Goal: Transaction & Acquisition: Book appointment/travel/reservation

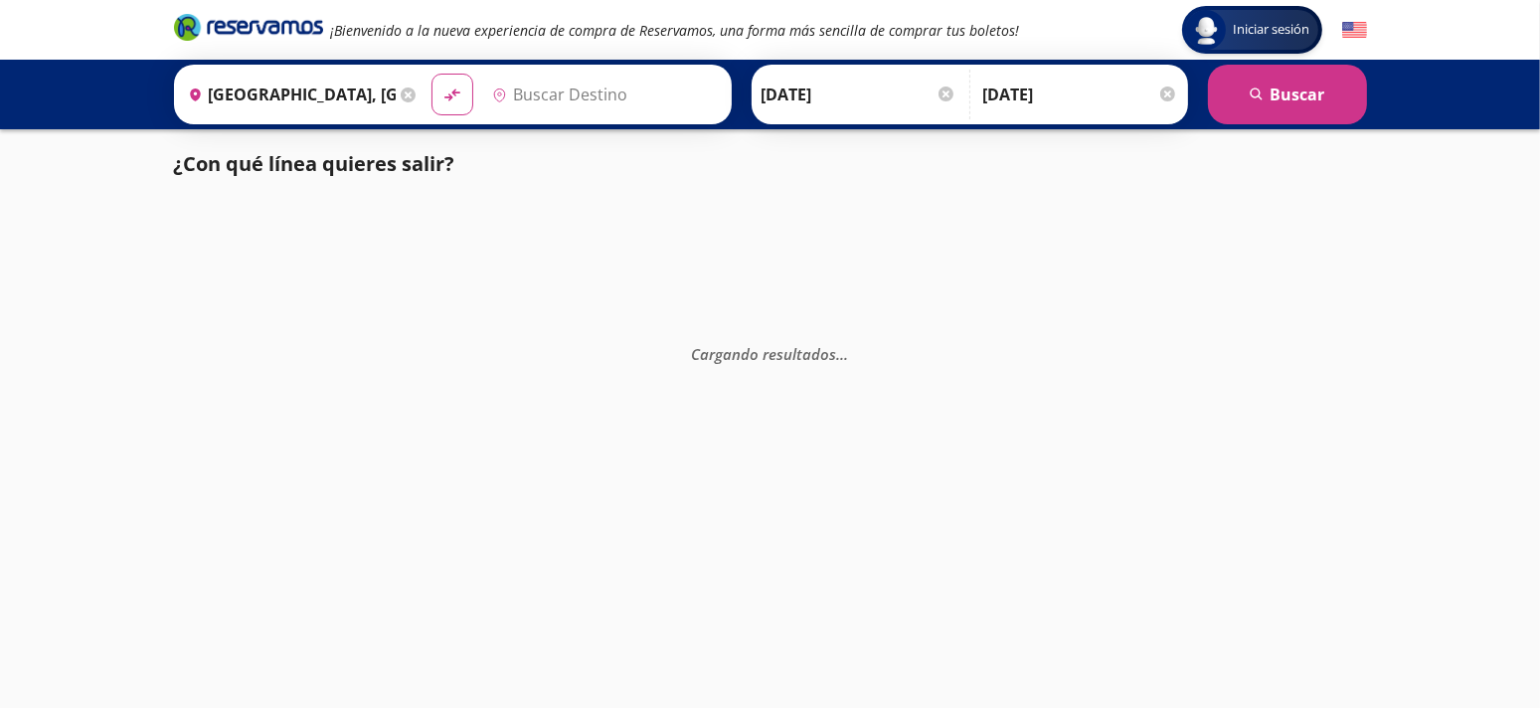
type input "[GEOGRAPHIC_DATA], [GEOGRAPHIC_DATA]"
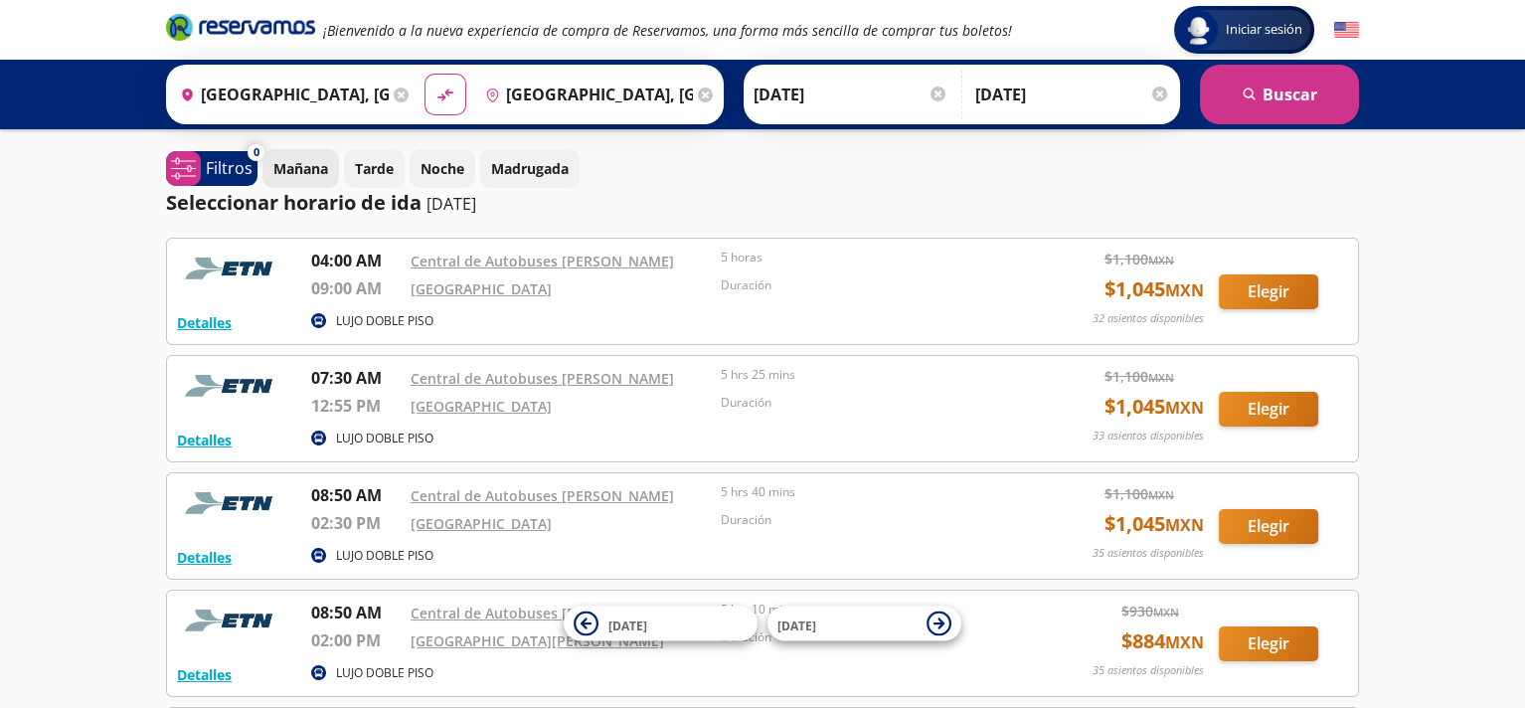
click at [314, 171] on p "Mañana" at bounding box center [300, 168] width 55 height 21
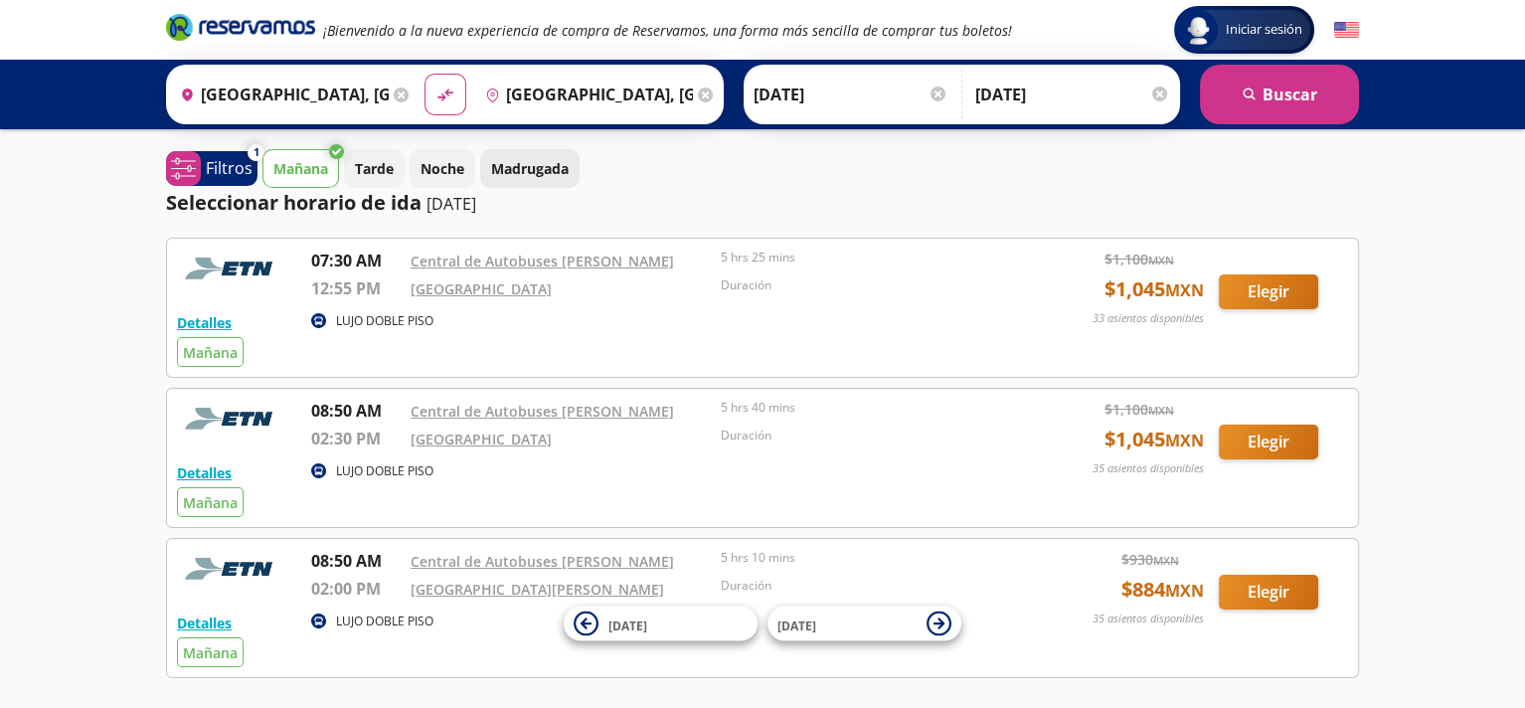
click at [536, 170] on p "Madrugada" at bounding box center [530, 168] width 78 height 21
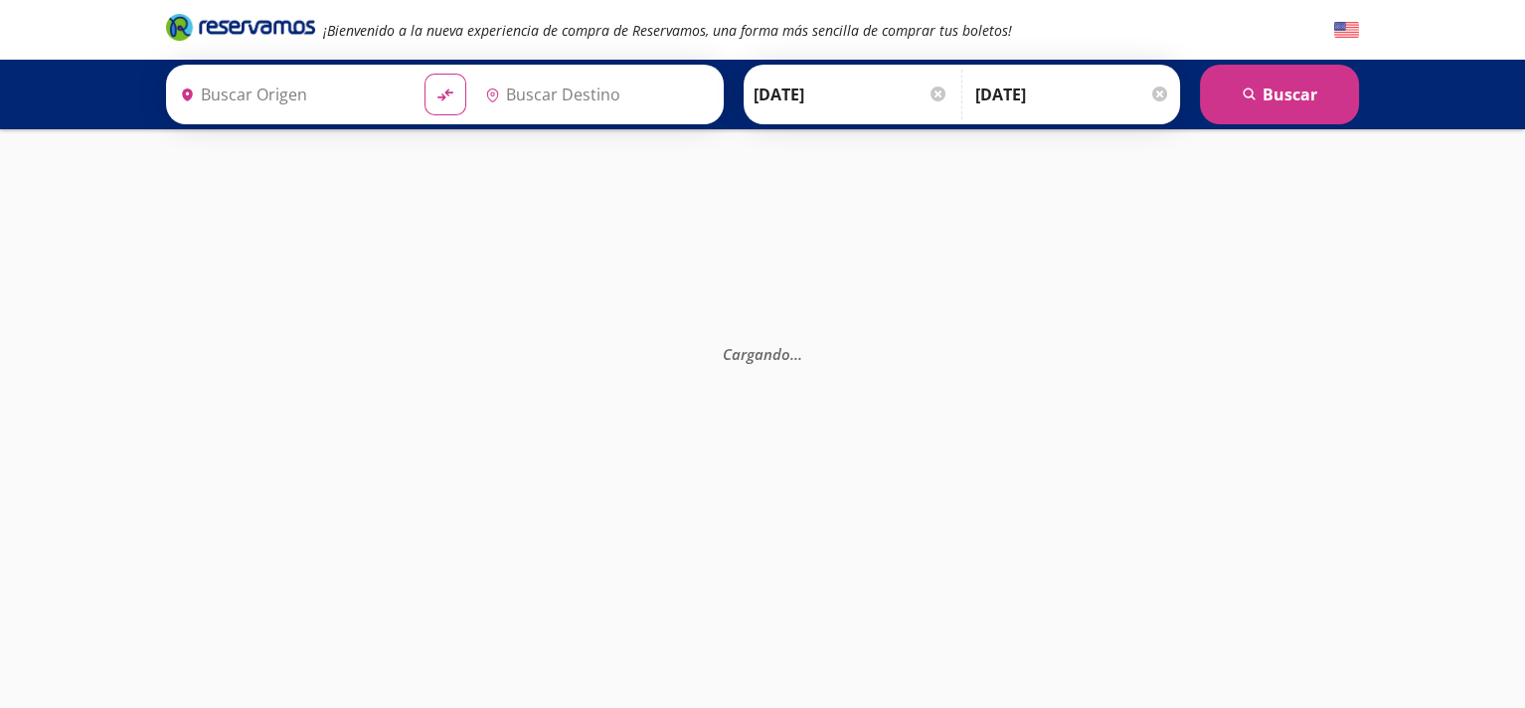
type input "[GEOGRAPHIC_DATA], [GEOGRAPHIC_DATA]"
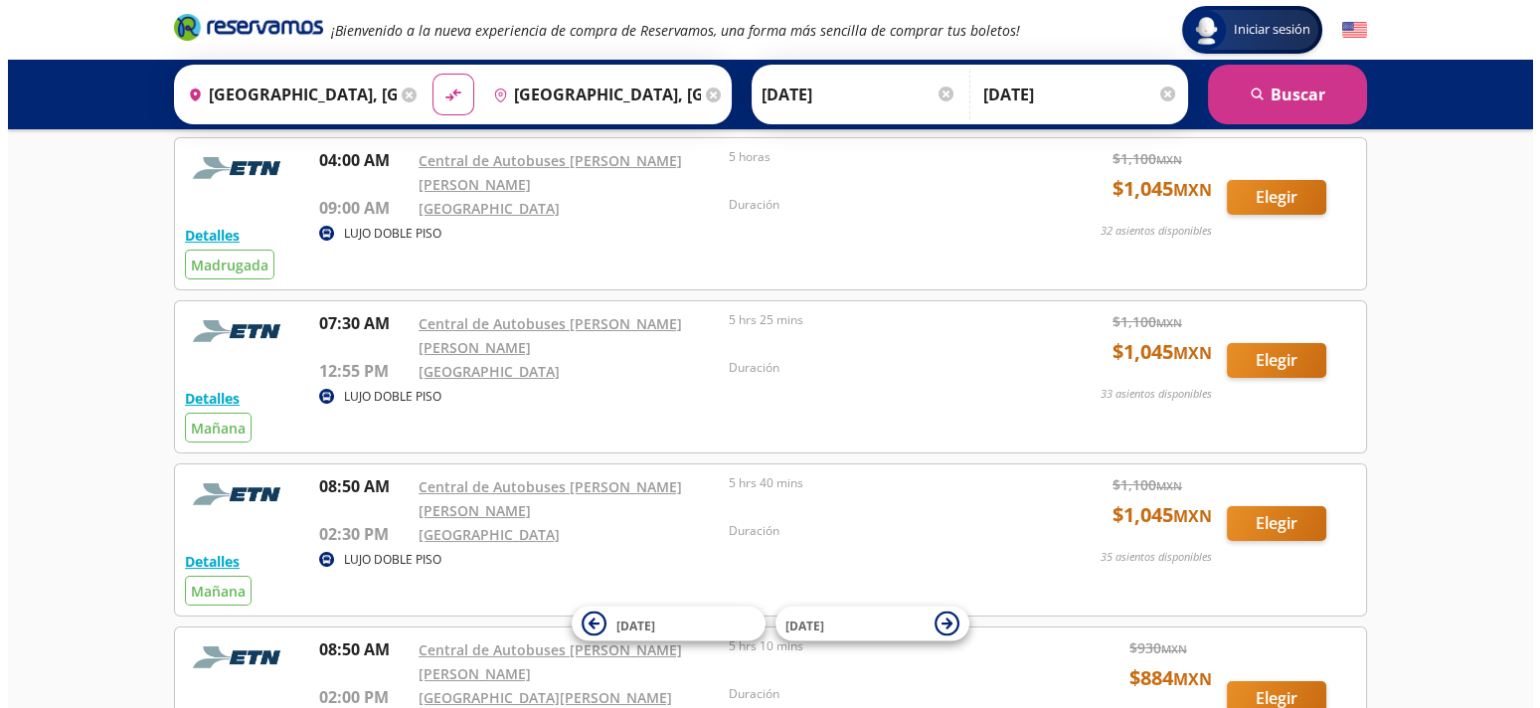
scroll to position [199, 0]
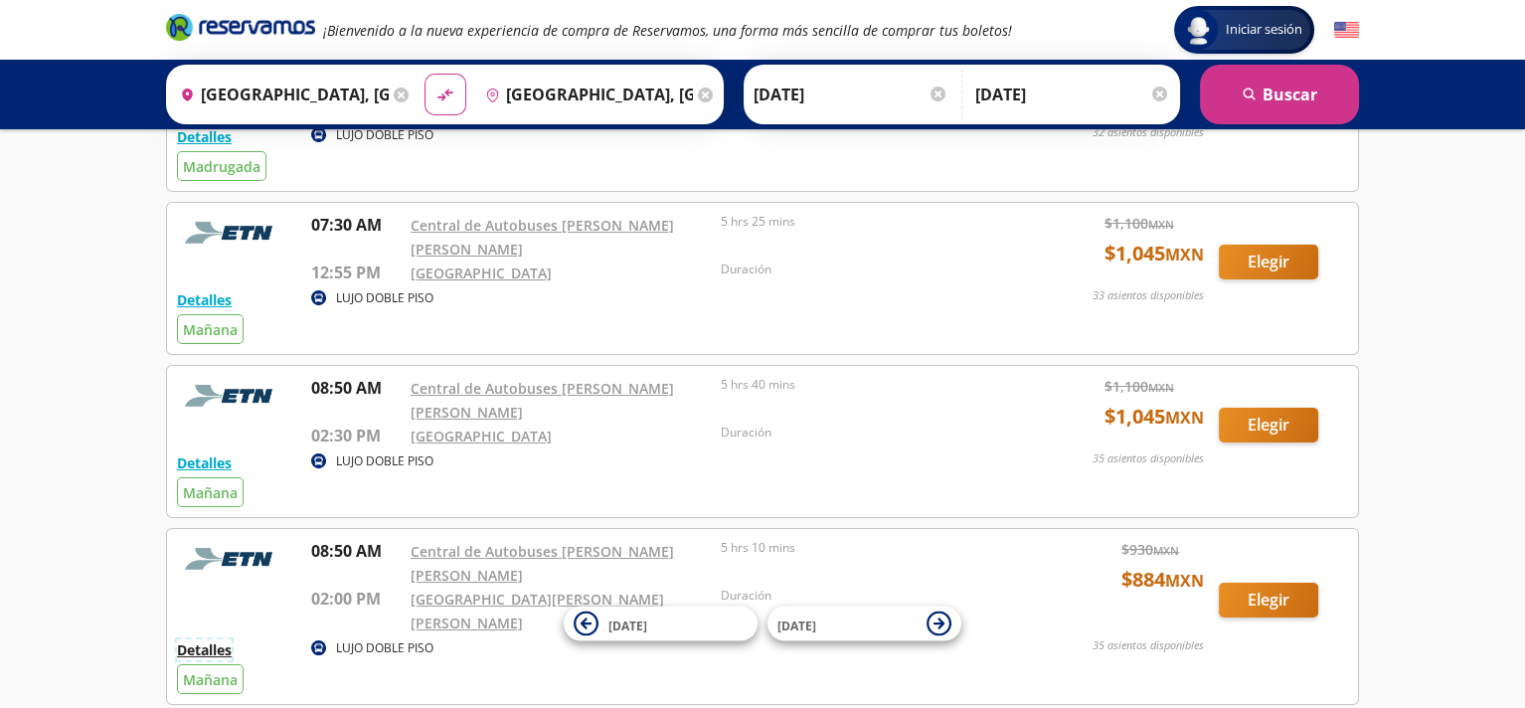
click at [201, 639] on button "Detalles" at bounding box center [204, 649] width 55 height 21
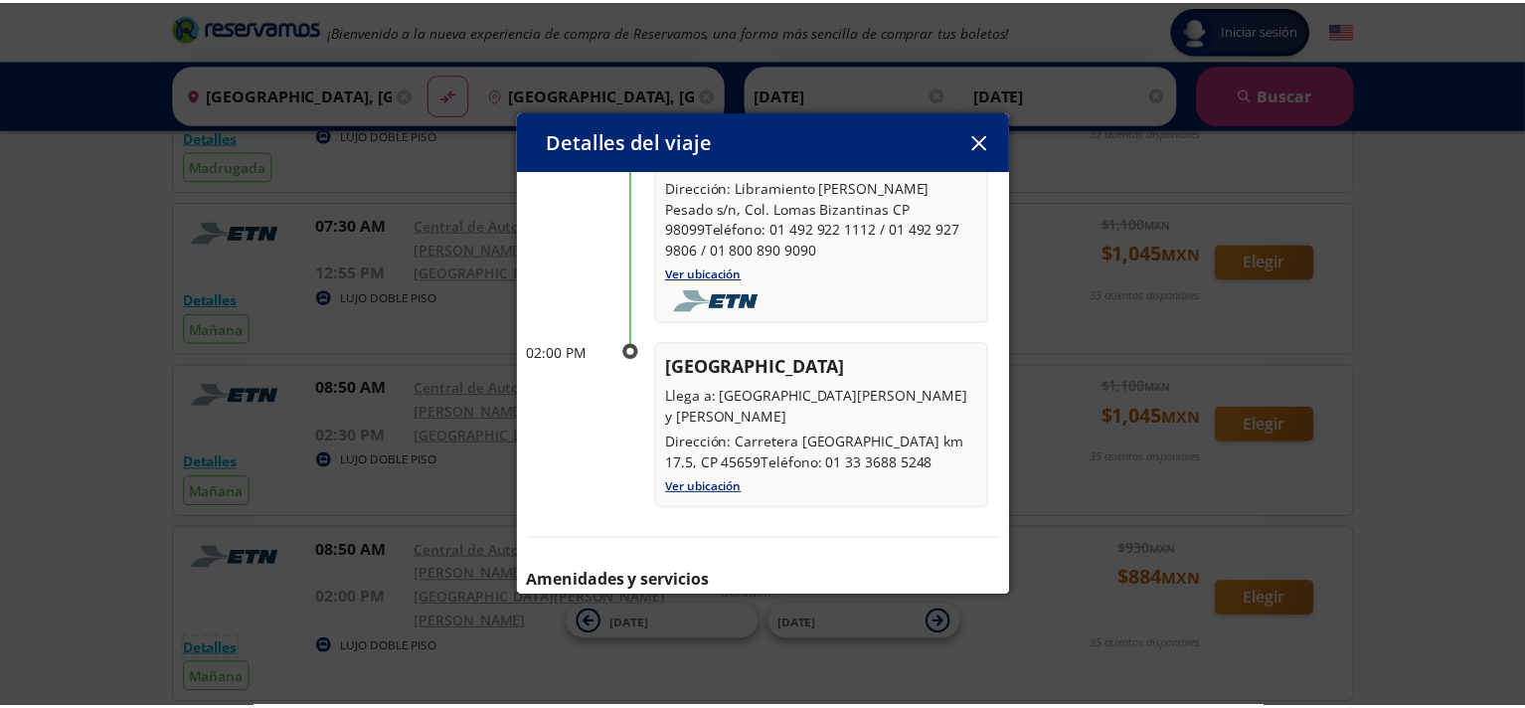
scroll to position [253, 0]
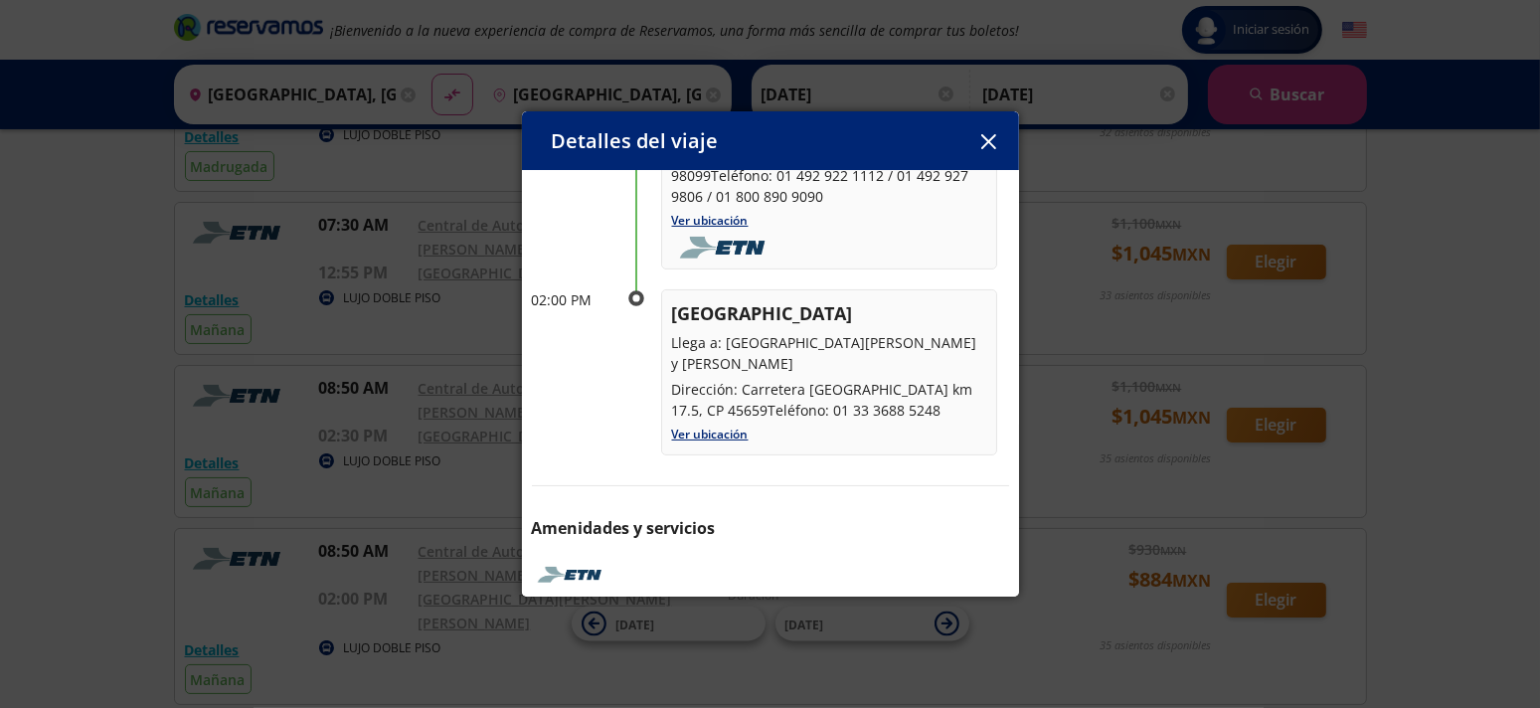
click at [981, 144] on icon "button" at bounding box center [988, 141] width 15 height 15
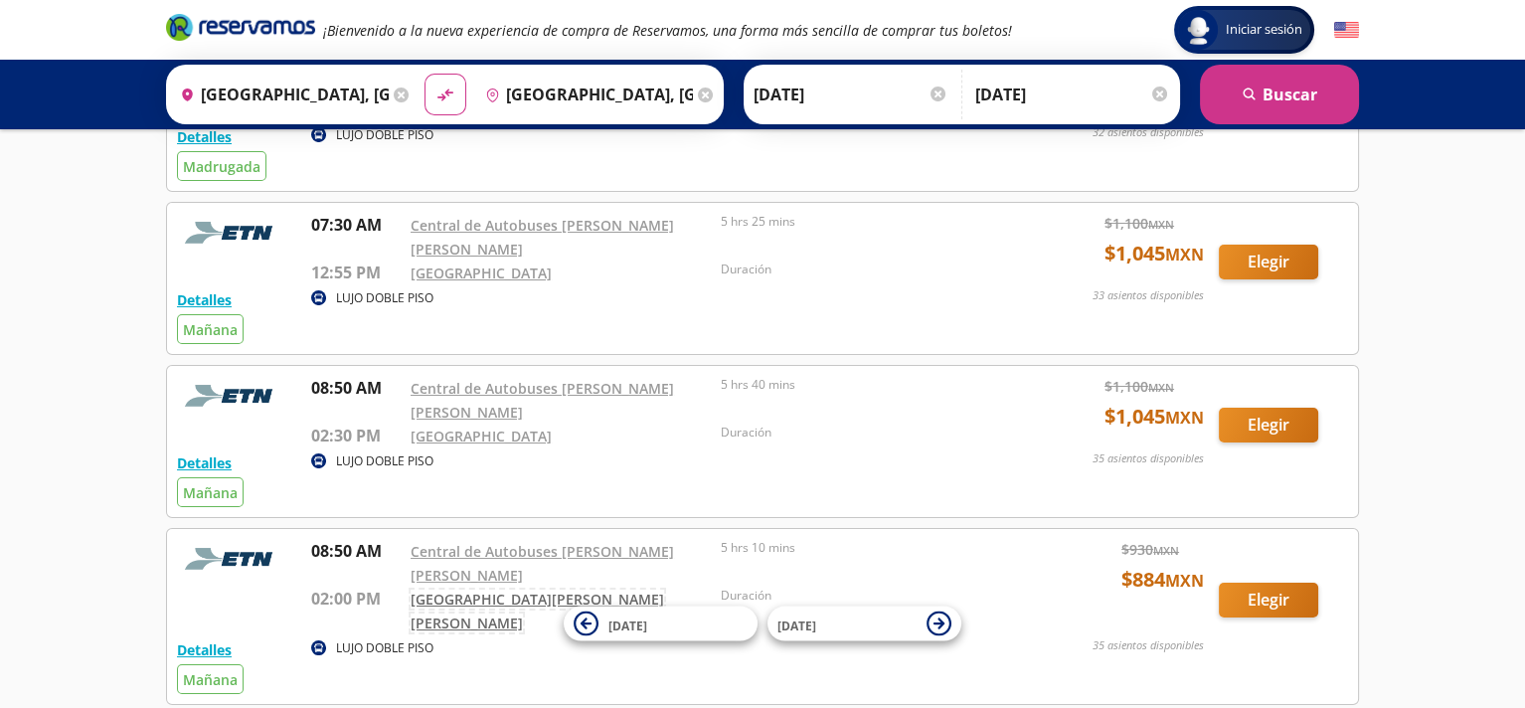
click at [496, 590] on link "[GEOGRAPHIC_DATA][PERSON_NAME][PERSON_NAME]" at bounding box center [538, 611] width 254 height 43
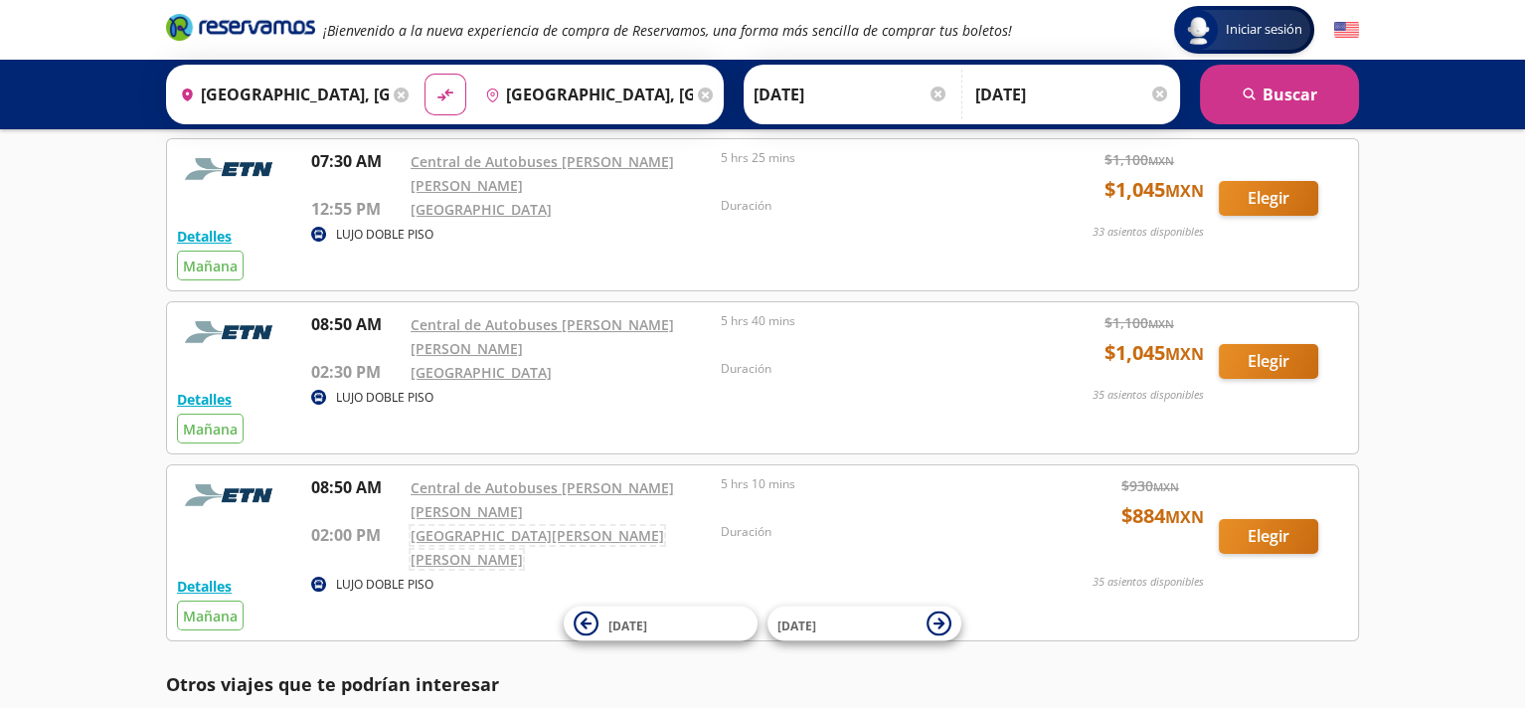
scroll to position [298, 0]
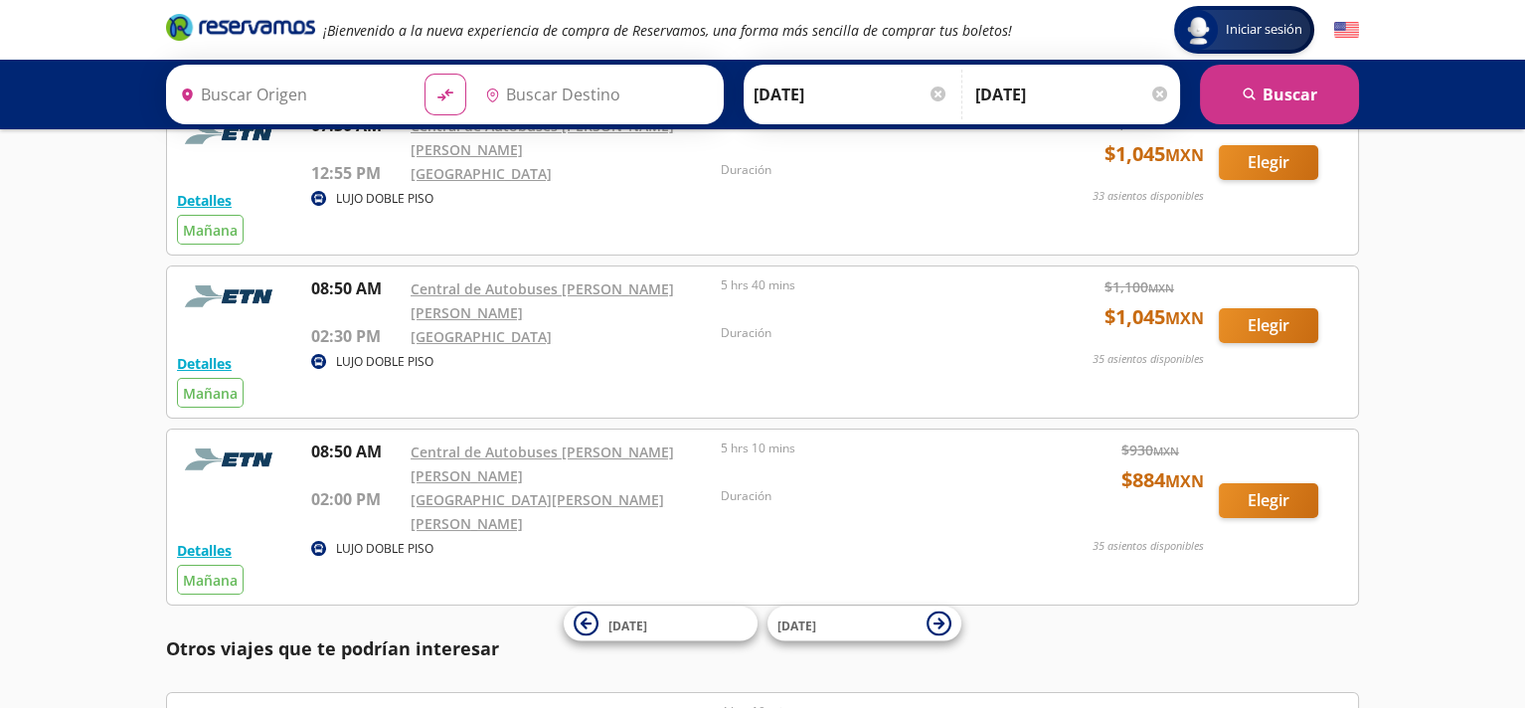
type input "[GEOGRAPHIC_DATA], [GEOGRAPHIC_DATA]"
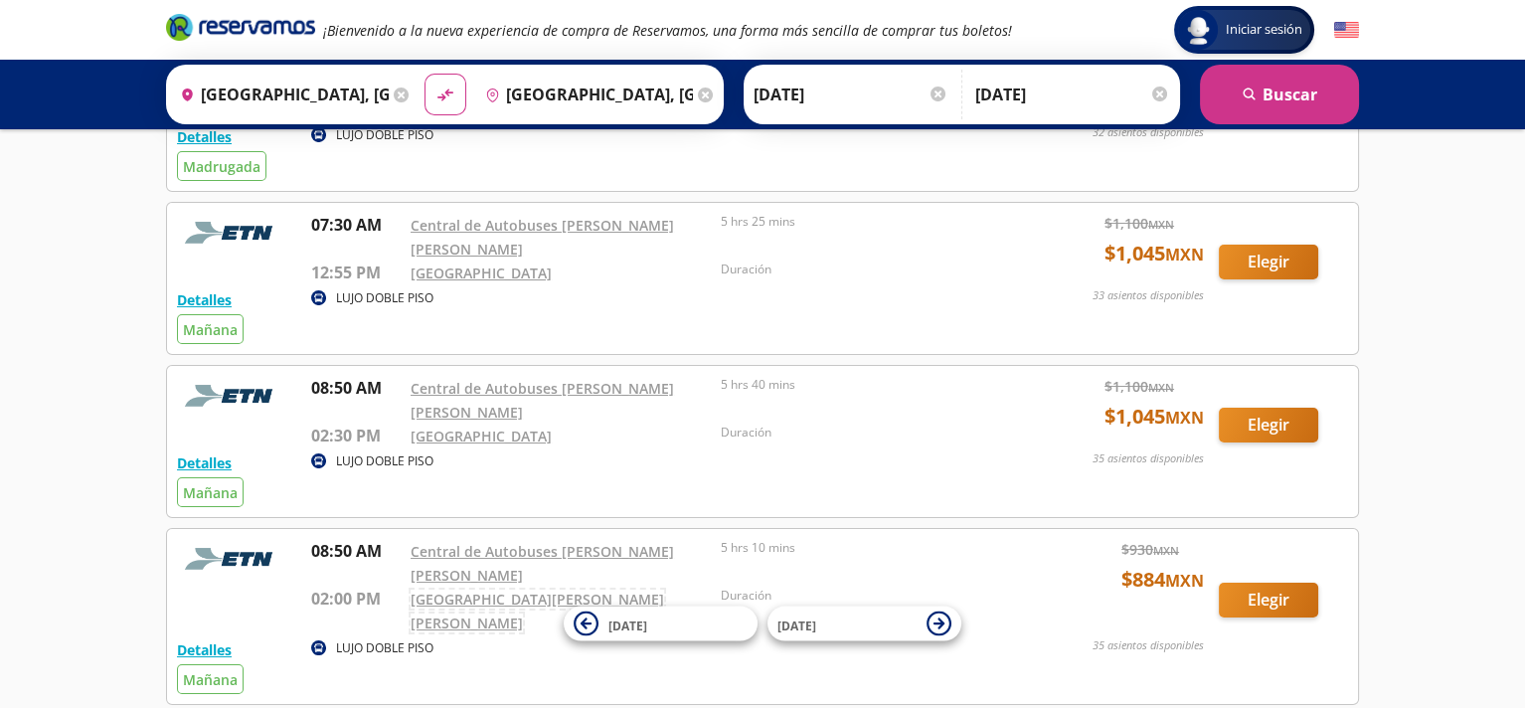
scroll to position [99, 0]
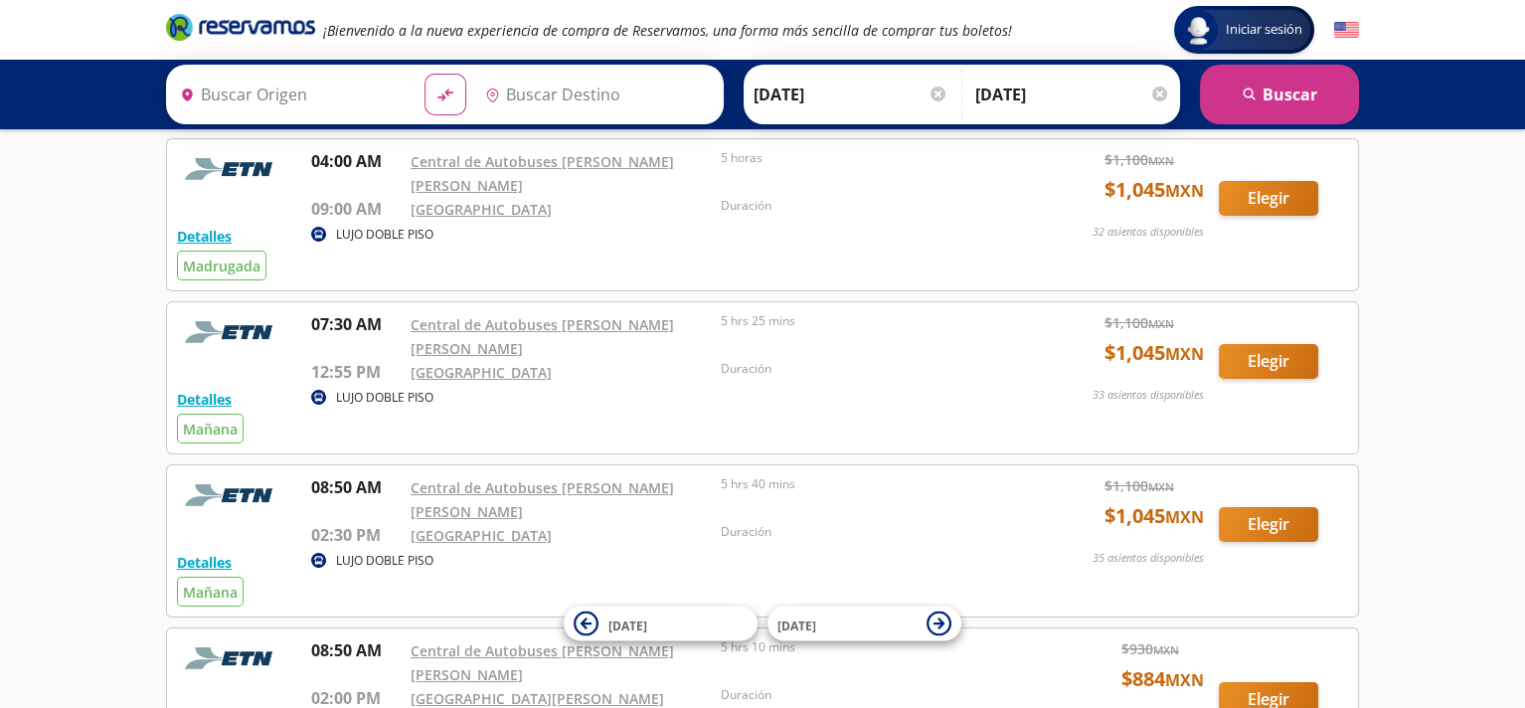
type input "[GEOGRAPHIC_DATA], [GEOGRAPHIC_DATA]"
click at [612, 101] on input "[GEOGRAPHIC_DATA], [GEOGRAPHIC_DATA]" at bounding box center [585, 95] width 217 height 50
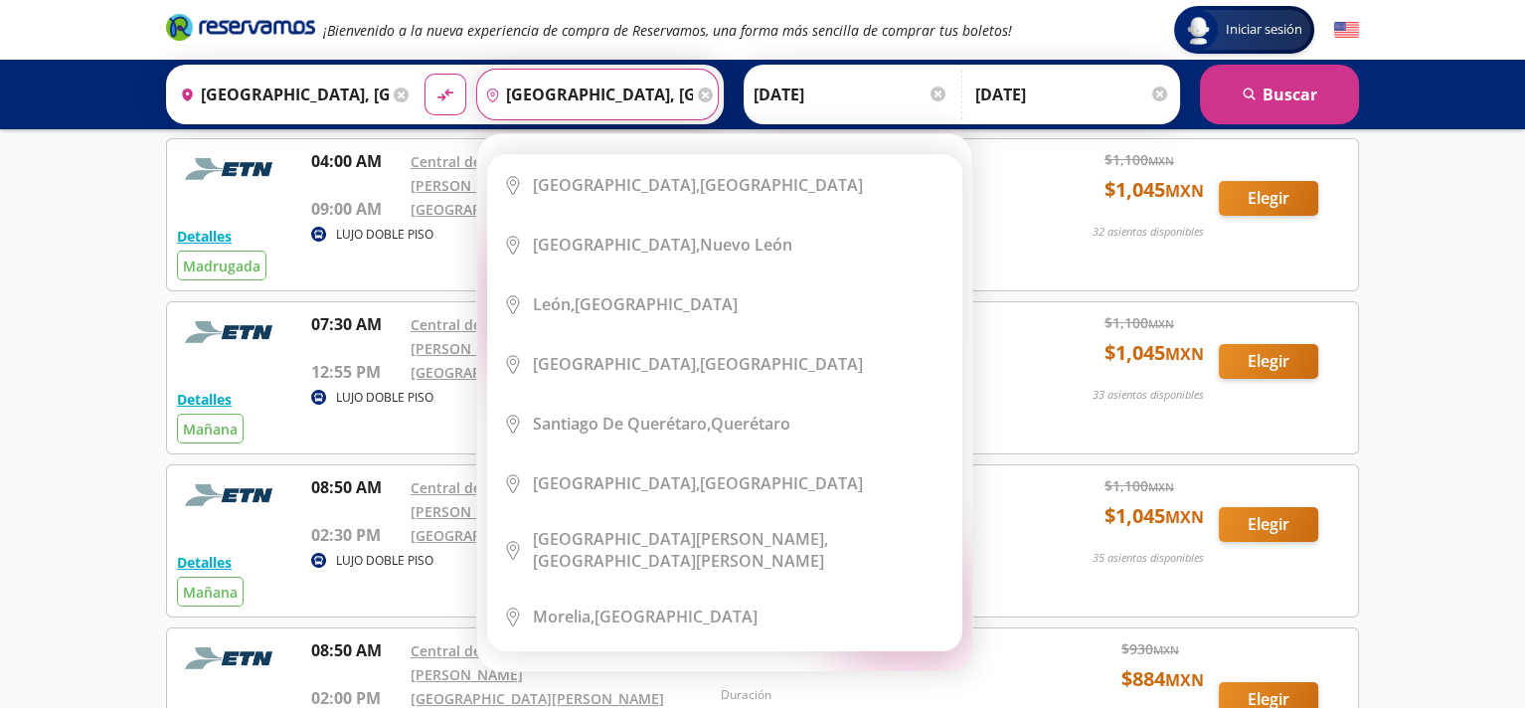
click at [648, 94] on input "[GEOGRAPHIC_DATA], [GEOGRAPHIC_DATA]" at bounding box center [585, 95] width 217 height 50
click at [660, 92] on input "[GEOGRAPHIC_DATA], [GEOGRAPHIC_DATA]" at bounding box center [585, 95] width 217 height 50
drag, startPoint x: 662, startPoint y: 94, endPoint x: 608, endPoint y: 104, distance: 54.6
click at [608, 104] on input "[GEOGRAPHIC_DATA], [GEOGRAPHIC_DATA]" at bounding box center [585, 95] width 217 height 50
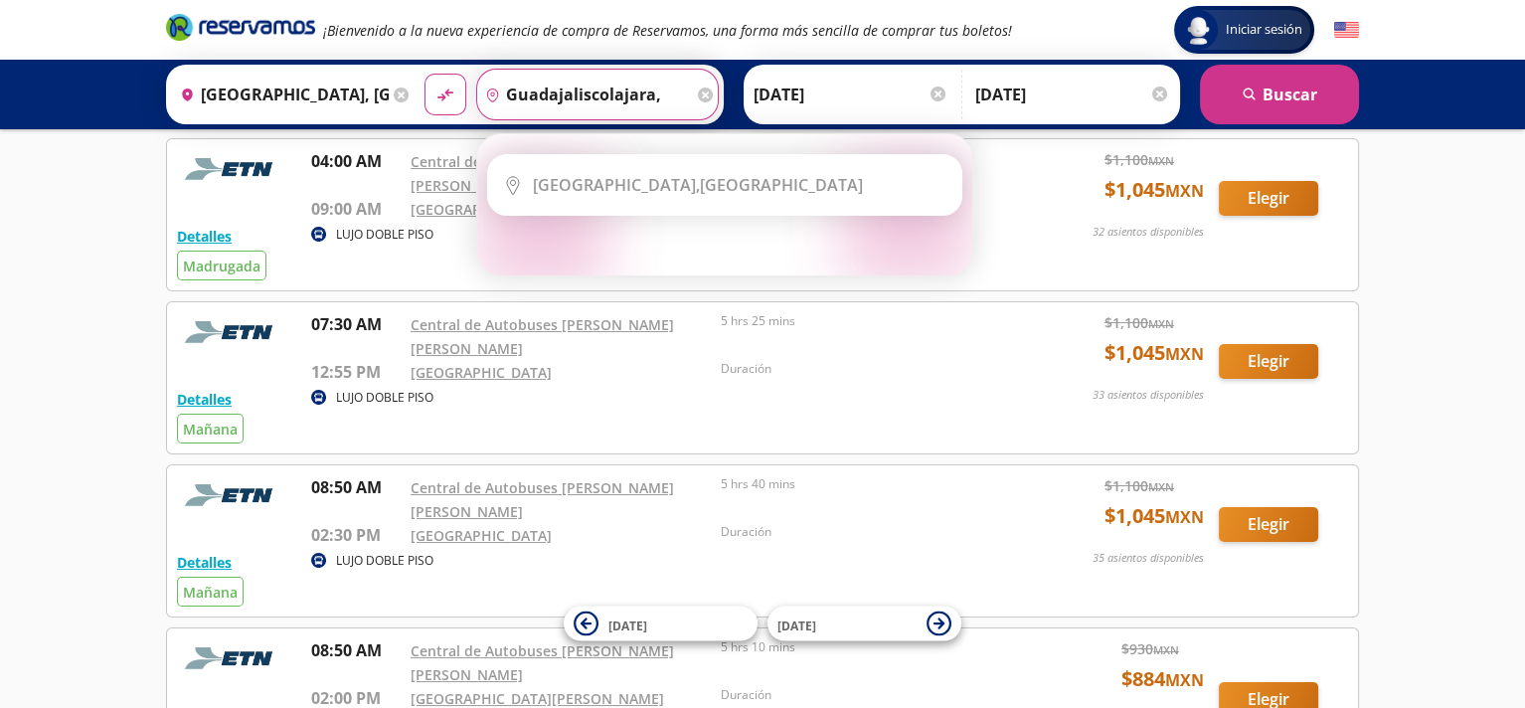
drag, startPoint x: 657, startPoint y: 92, endPoint x: 503, endPoint y: 97, distance: 154.2
click at [503, 97] on input "guadajaliscolajara," at bounding box center [585, 95] width 217 height 50
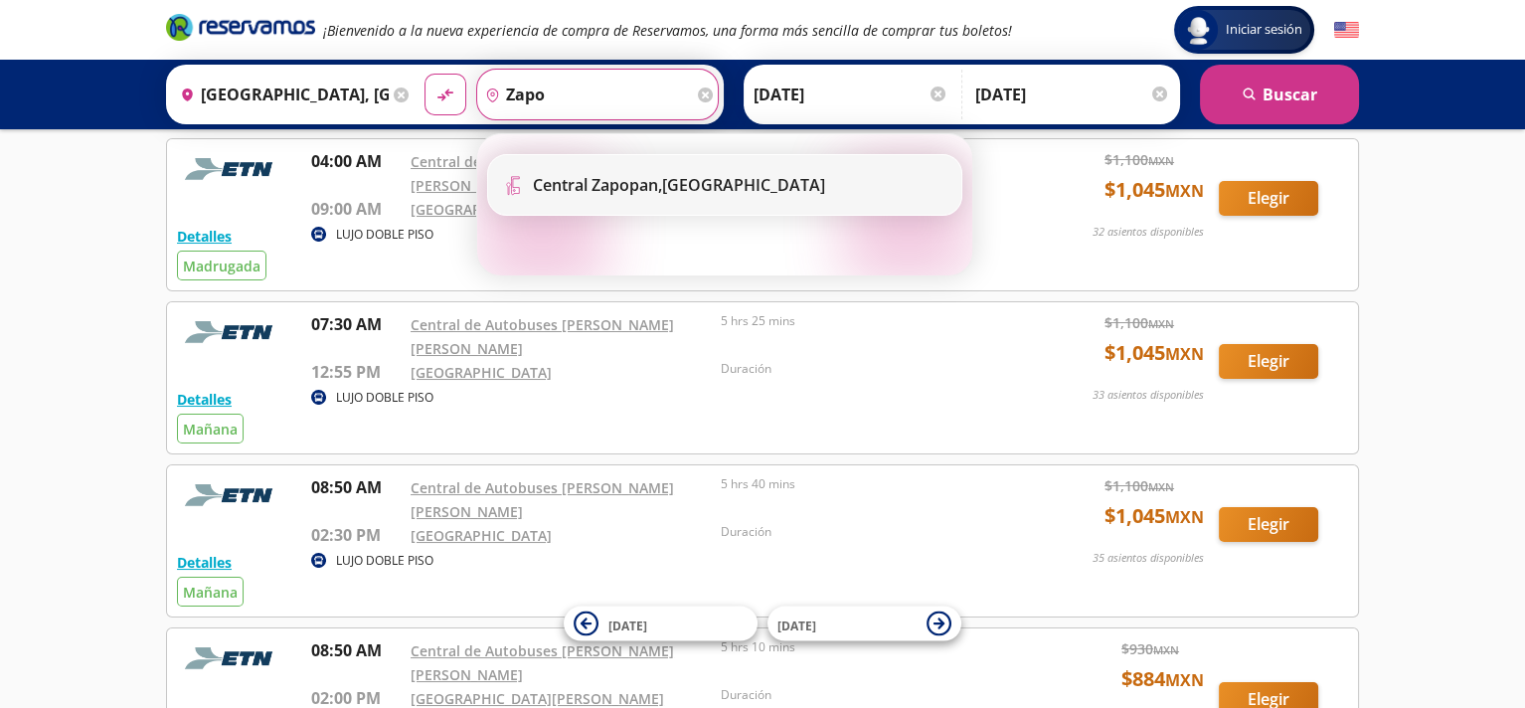
click at [601, 182] on b "Central Zapopan," at bounding box center [597, 185] width 129 height 22
type input "Central Zapopan, [GEOGRAPHIC_DATA]"
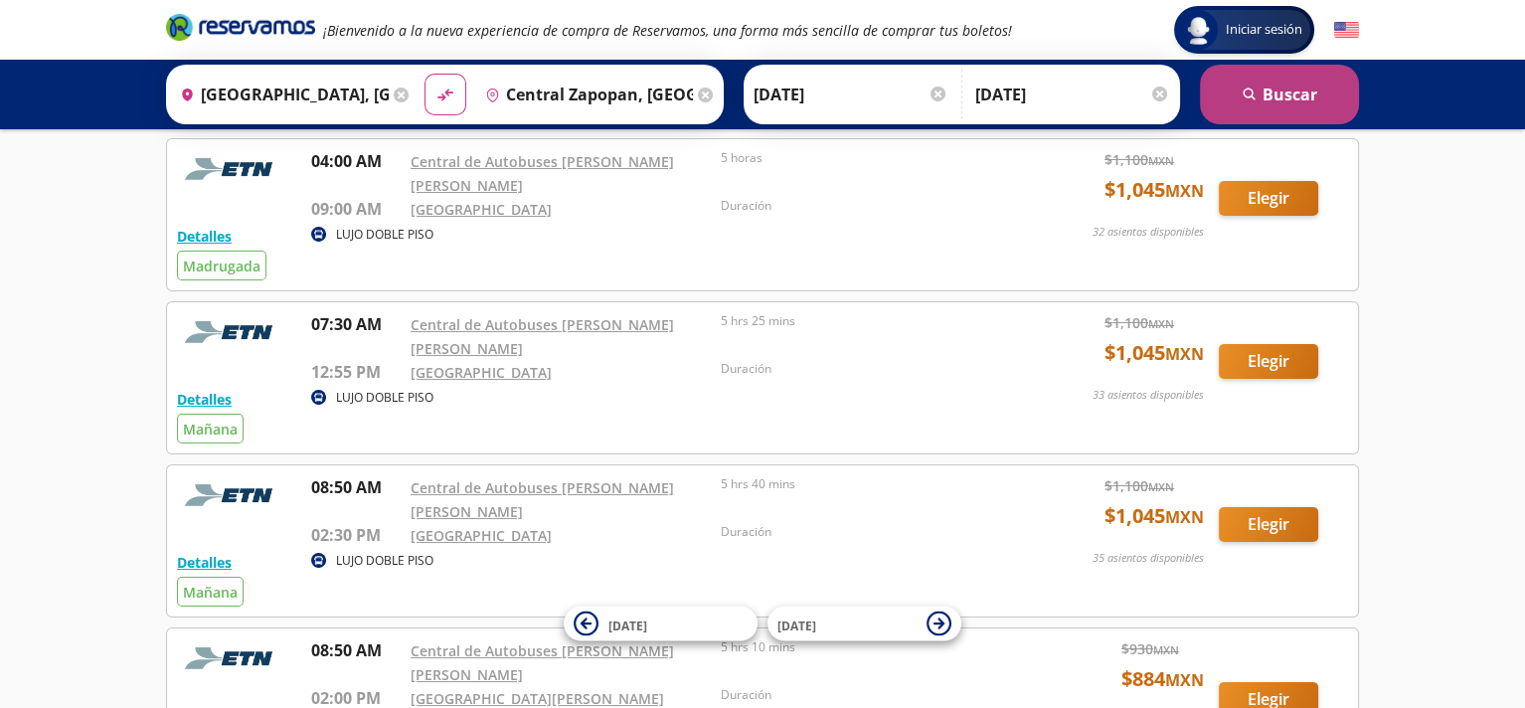
click at [1295, 120] on button "search [GEOGRAPHIC_DATA]" at bounding box center [1279, 95] width 159 height 60
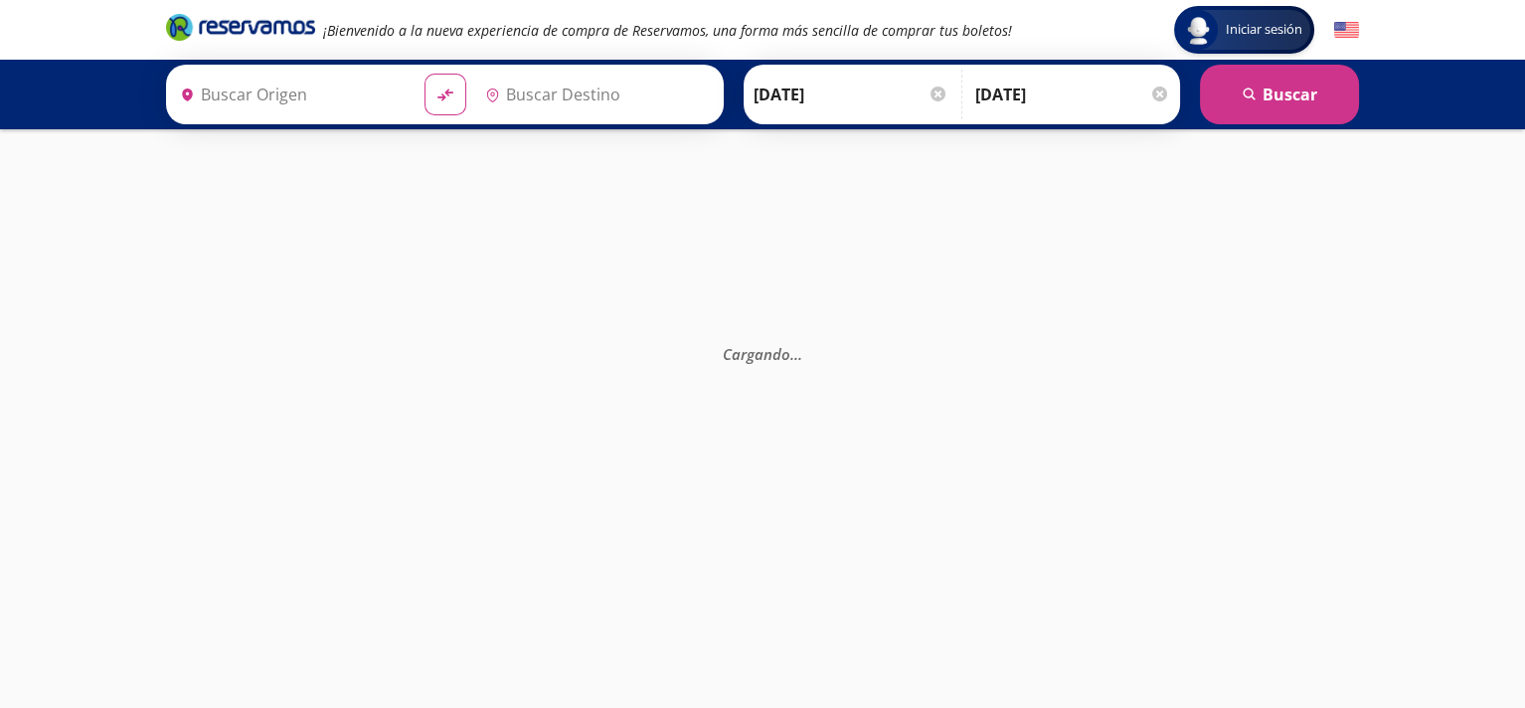
type input "[GEOGRAPHIC_DATA], [GEOGRAPHIC_DATA]"
type input "Central Zapopan, [GEOGRAPHIC_DATA]"
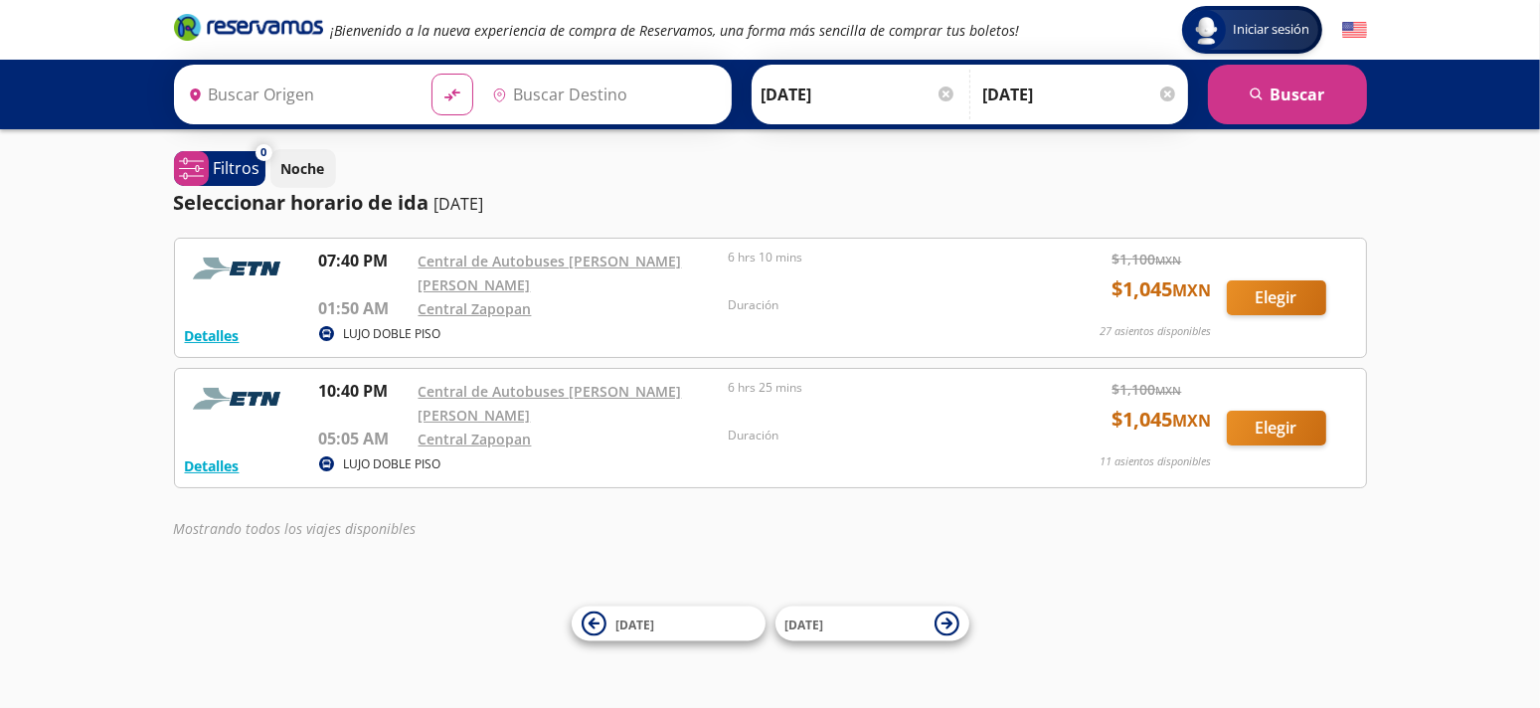
type input "[GEOGRAPHIC_DATA], [GEOGRAPHIC_DATA]"
type input "Central Zapopan, [GEOGRAPHIC_DATA]"
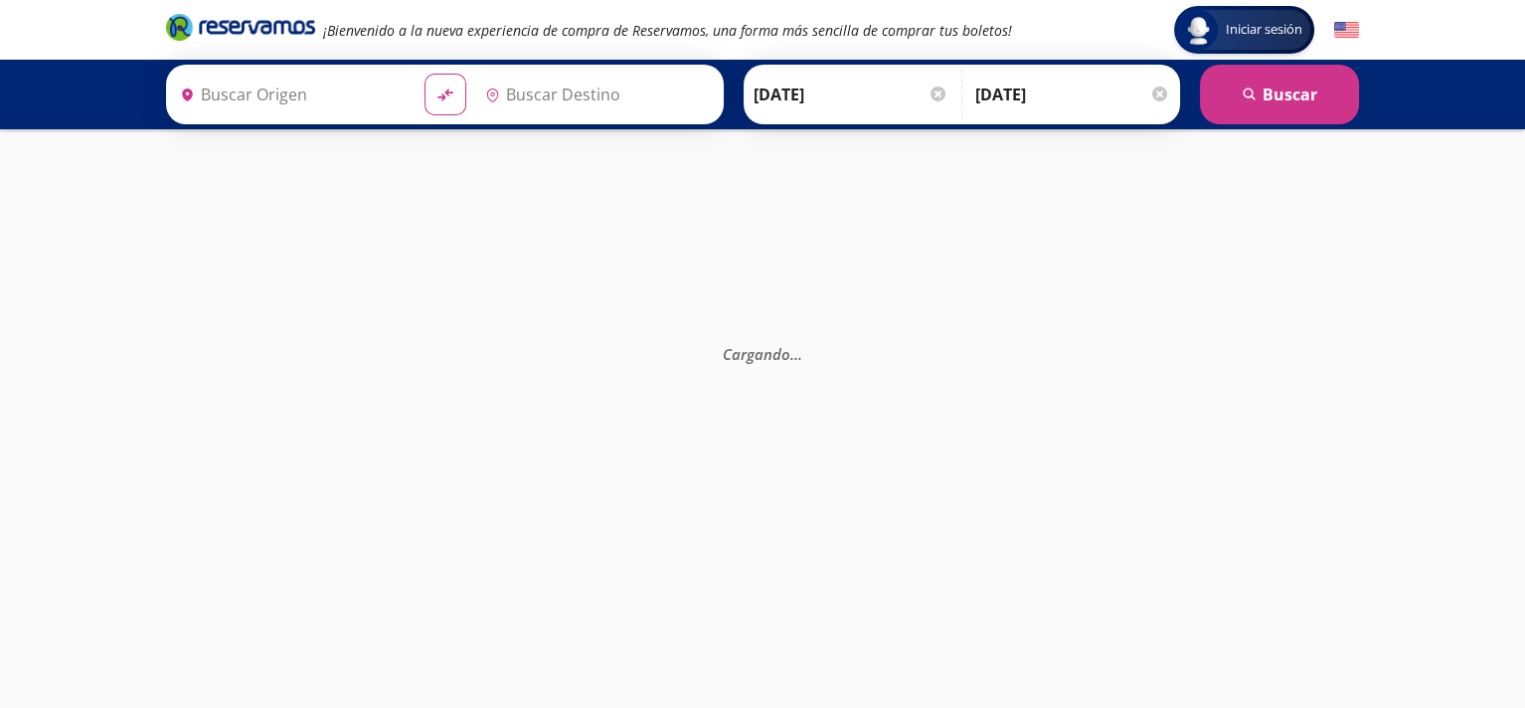
type input "[GEOGRAPHIC_DATA], [GEOGRAPHIC_DATA]"
